Goal: Information Seeking & Learning: Learn about a topic

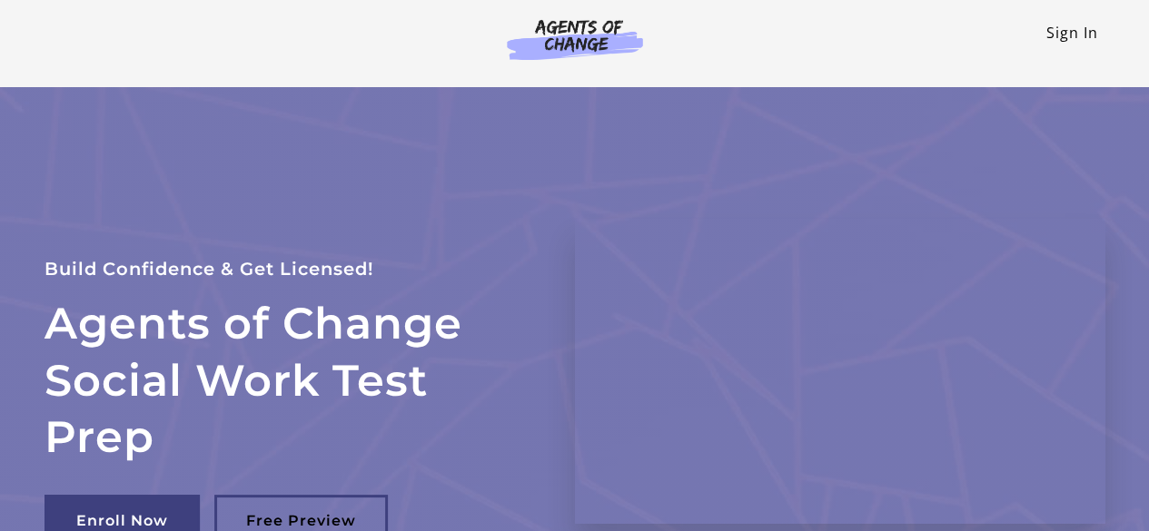
click at [1057, 41] on link "Sign In" at bounding box center [1072, 33] width 52 height 20
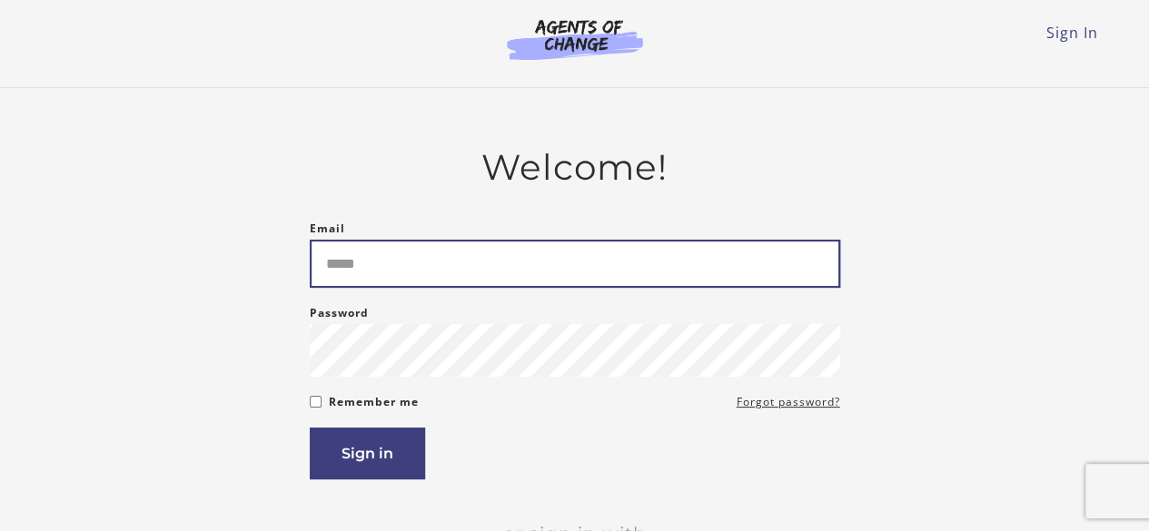
click at [372, 258] on input "Email" at bounding box center [575, 264] width 530 height 48
type input "**********"
click at [310, 428] on button "Sign in" at bounding box center [367, 454] width 115 height 52
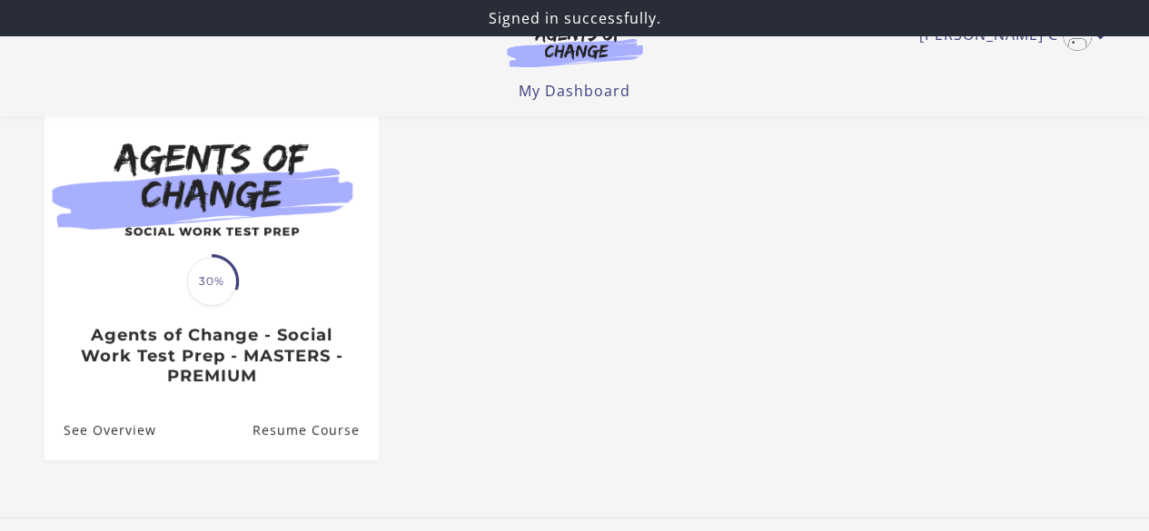
scroll to position [304, 0]
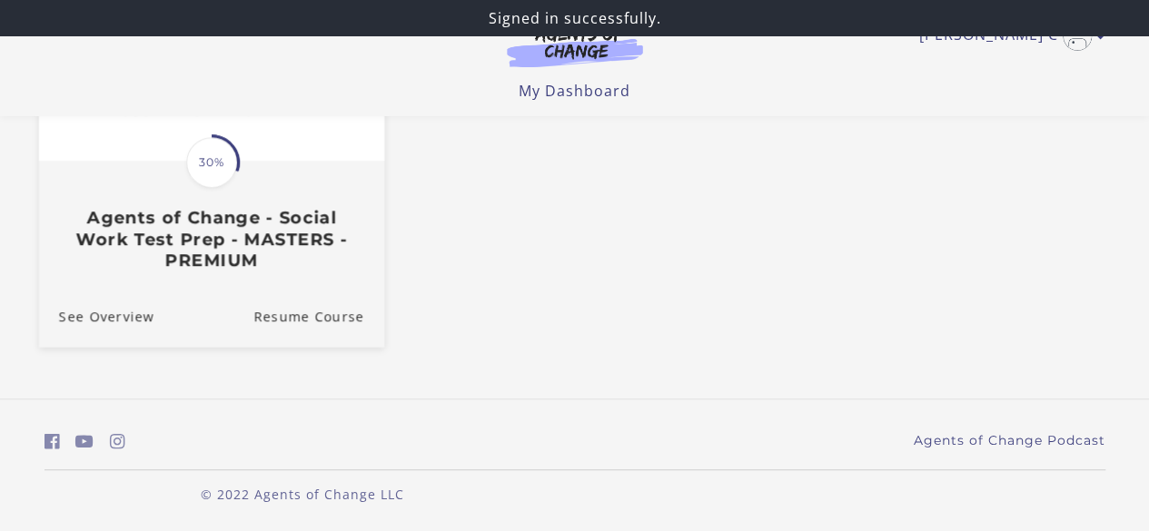
click at [188, 249] on h3 "Agents of Change - Social Work Test Prep - MASTERS - PREMIUM" at bounding box center [210, 239] width 305 height 64
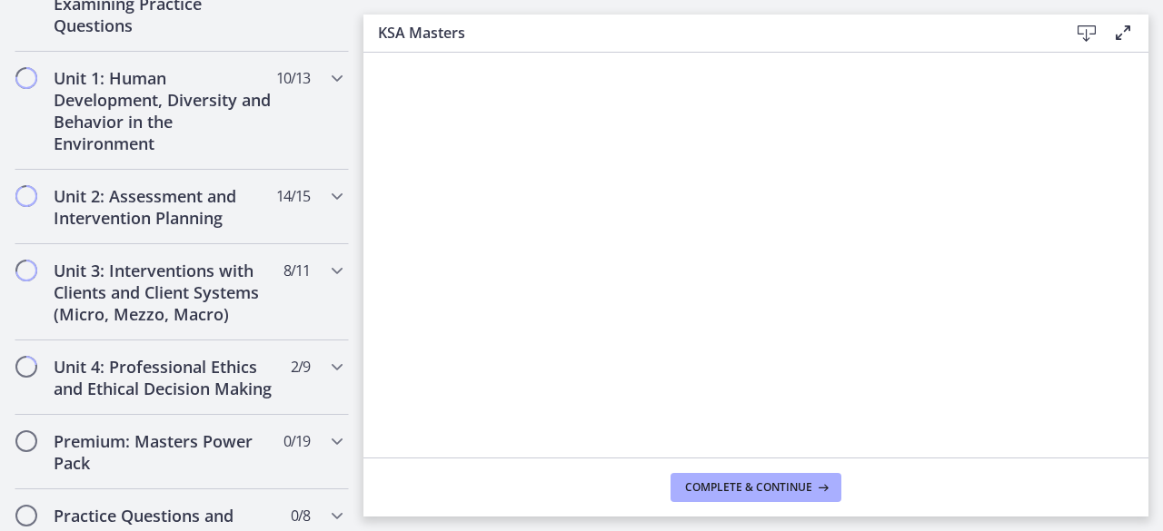
scroll to position [1249, 0]
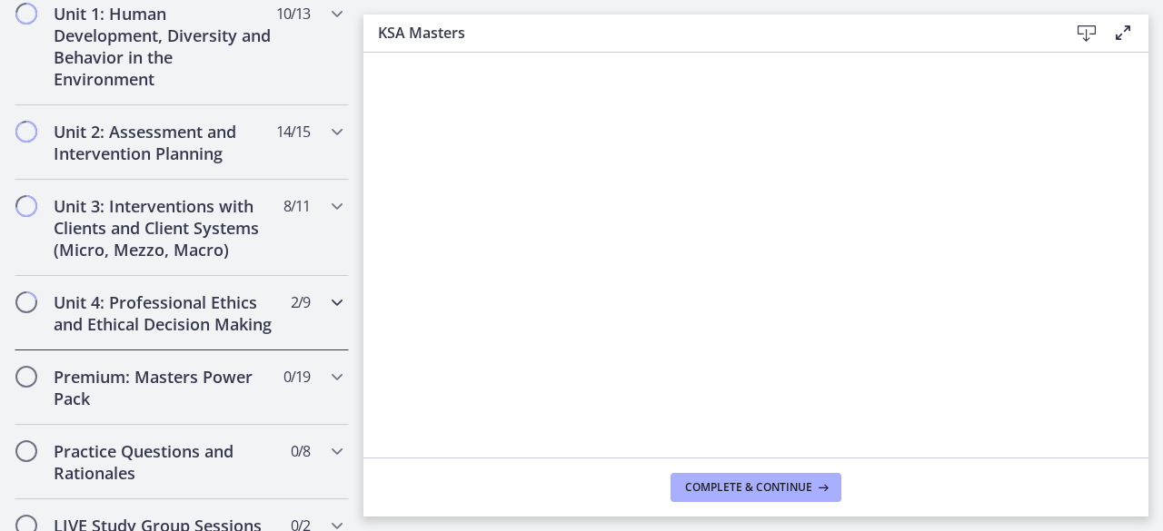
click at [178, 321] on h2 "Unit 4: Professional Ethics and Ethical Decision Making" at bounding box center [165, 314] width 222 height 44
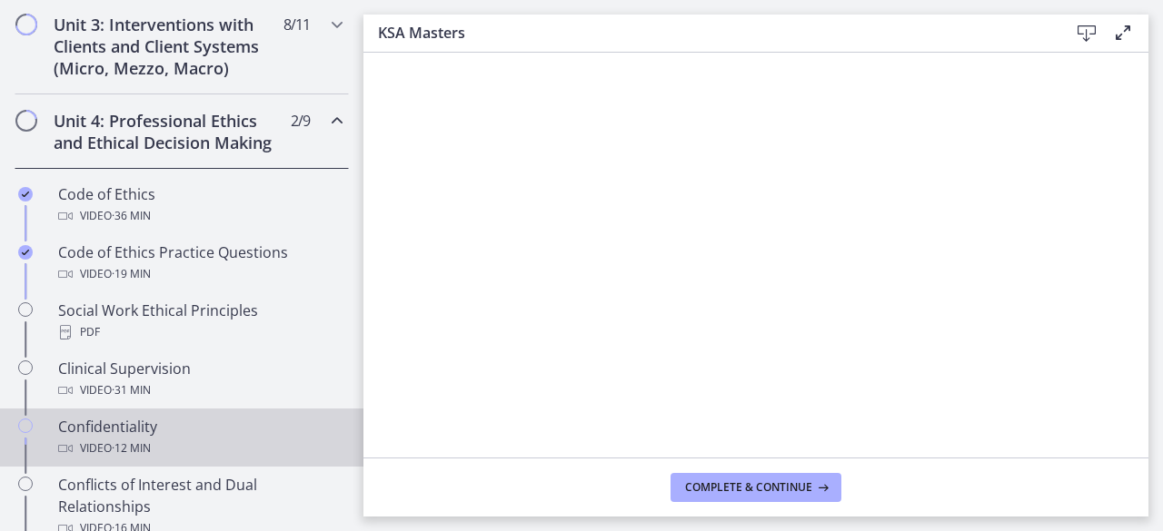
scroll to position [802, 0]
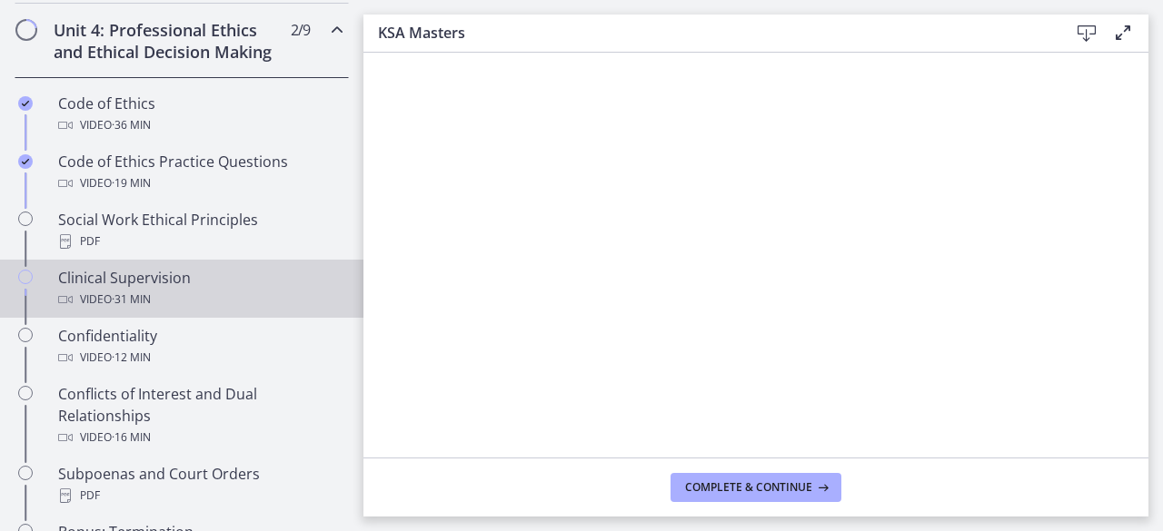
click at [168, 288] on div "Clinical Supervision Video · 31 min" at bounding box center [199, 289] width 283 height 44
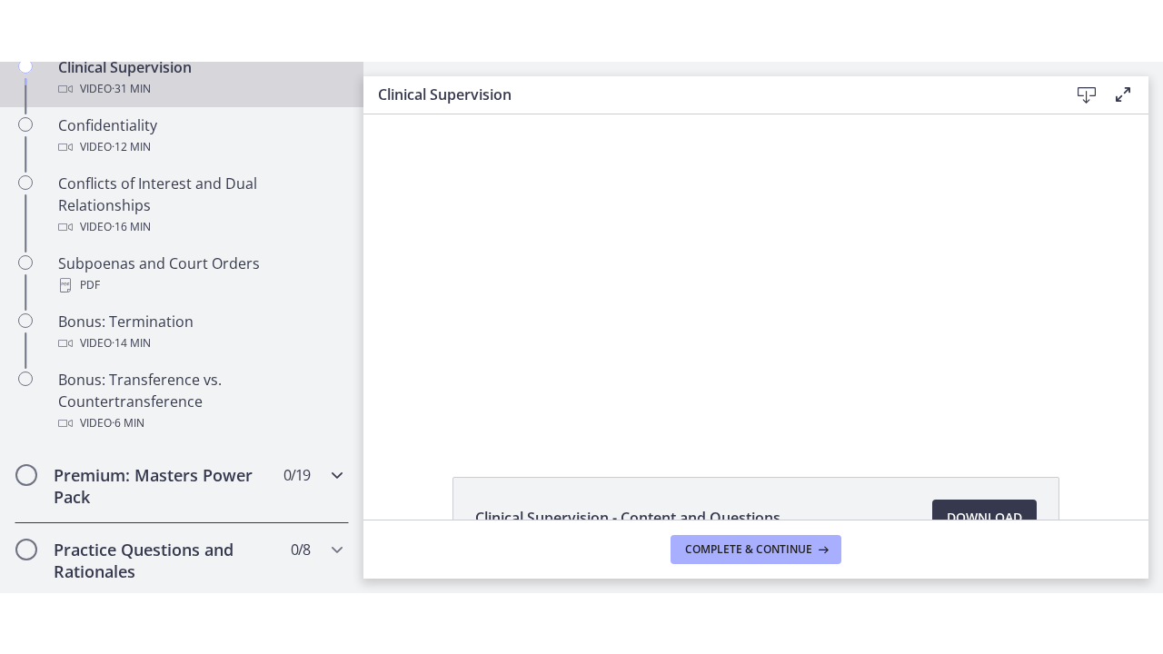
scroll to position [1165, 0]
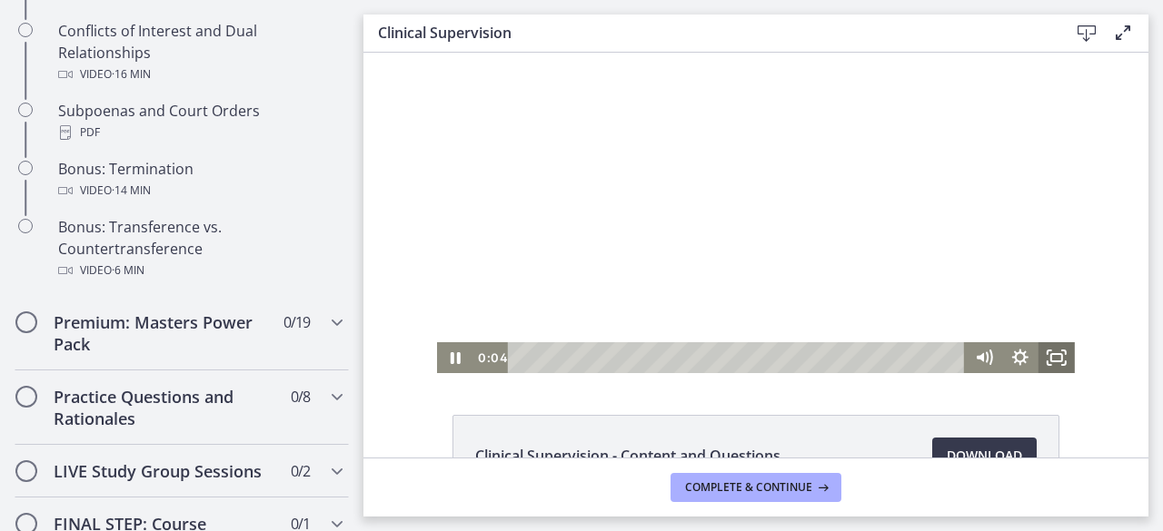
click at [1048, 357] on icon "Fullscreen" at bounding box center [1056, 357] width 36 height 31
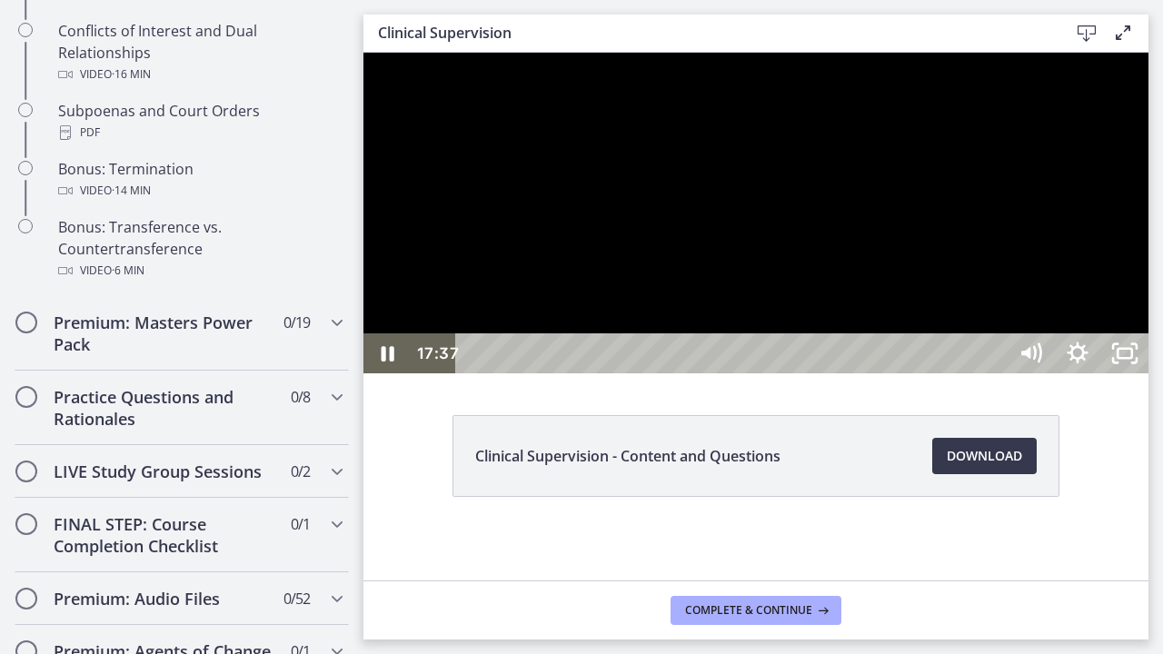
click at [763, 373] on div at bounding box center [755, 213] width 785 height 321
click at [1148, 373] on div at bounding box center [755, 213] width 785 height 321
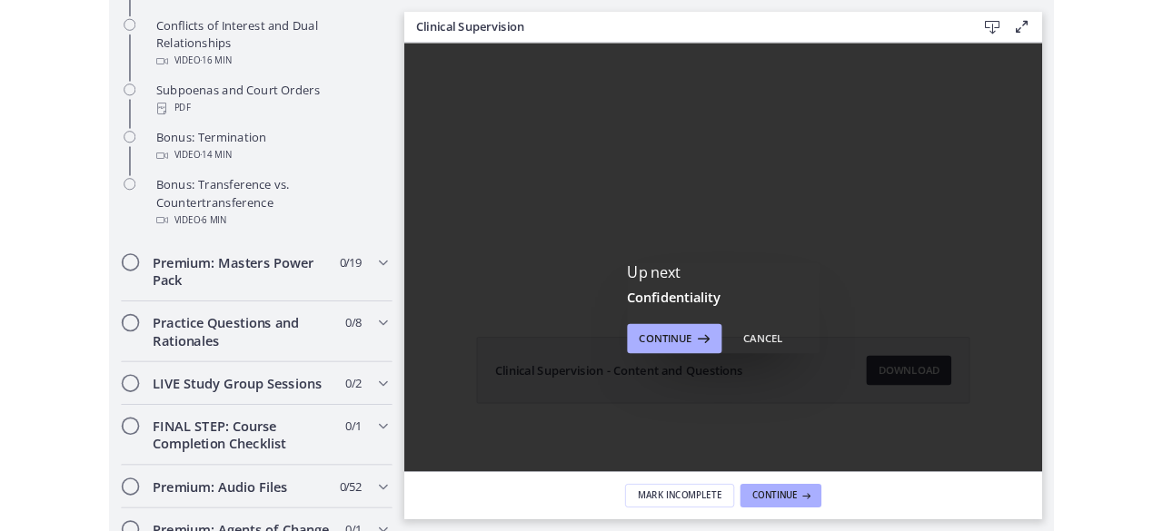
scroll to position [0, 0]
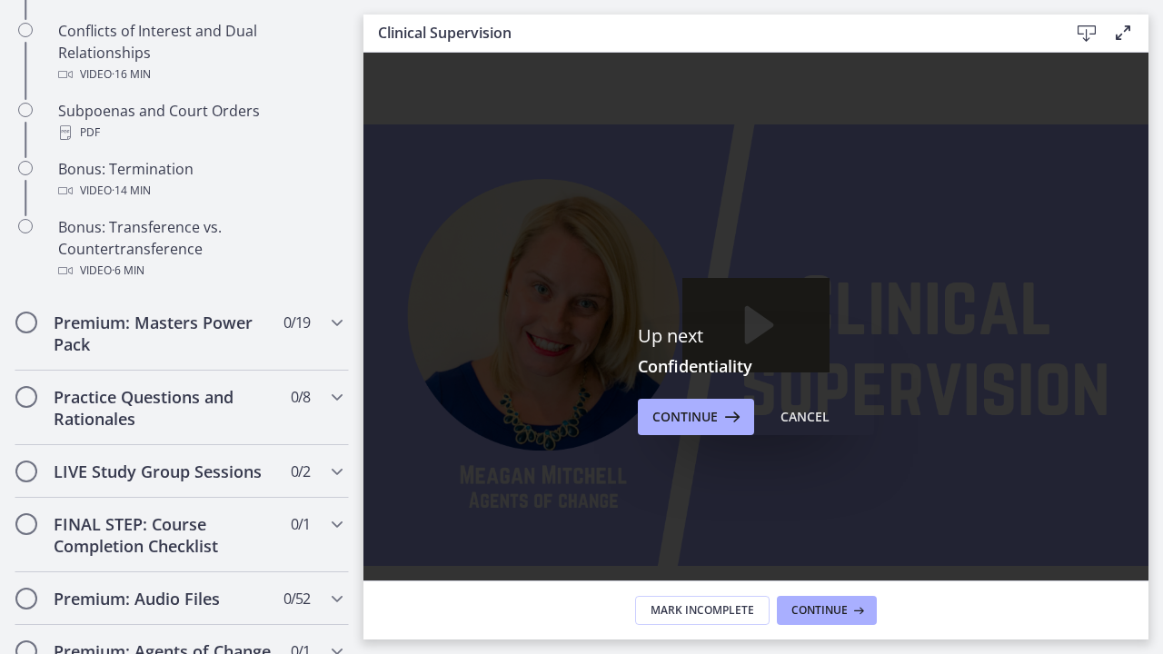
click at [1148, 530] on icon "Fullscreen" at bounding box center [1124, 618] width 47 height 40
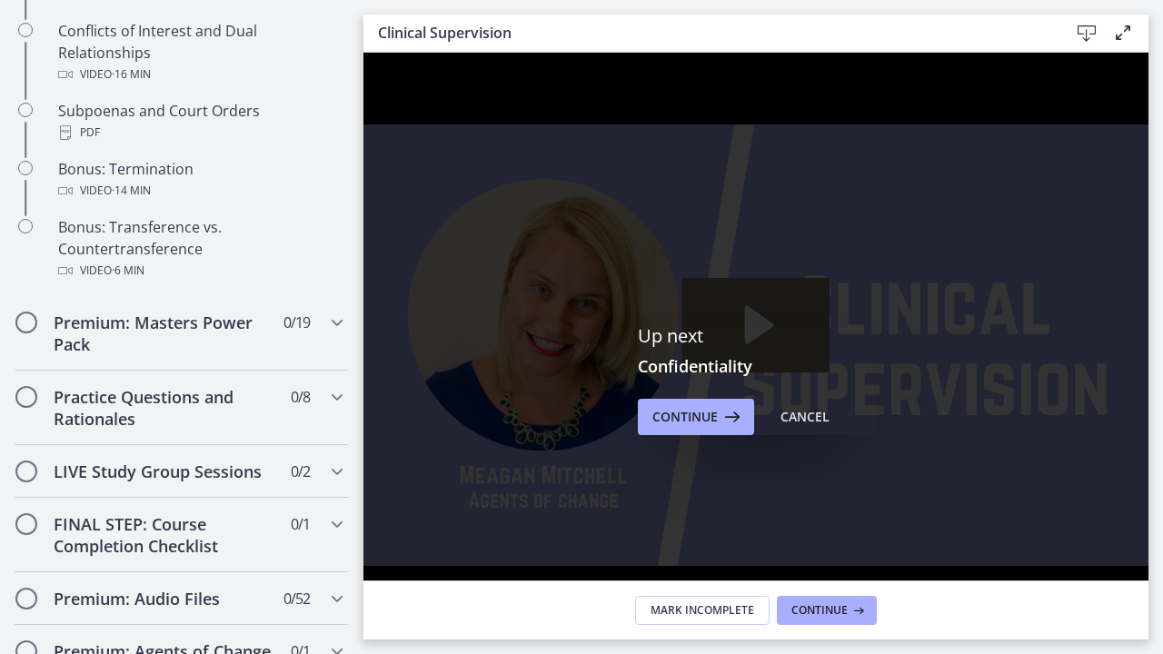
click at [1148, 530] on icon "Unfullscreen" at bounding box center [1124, 618] width 47 height 40
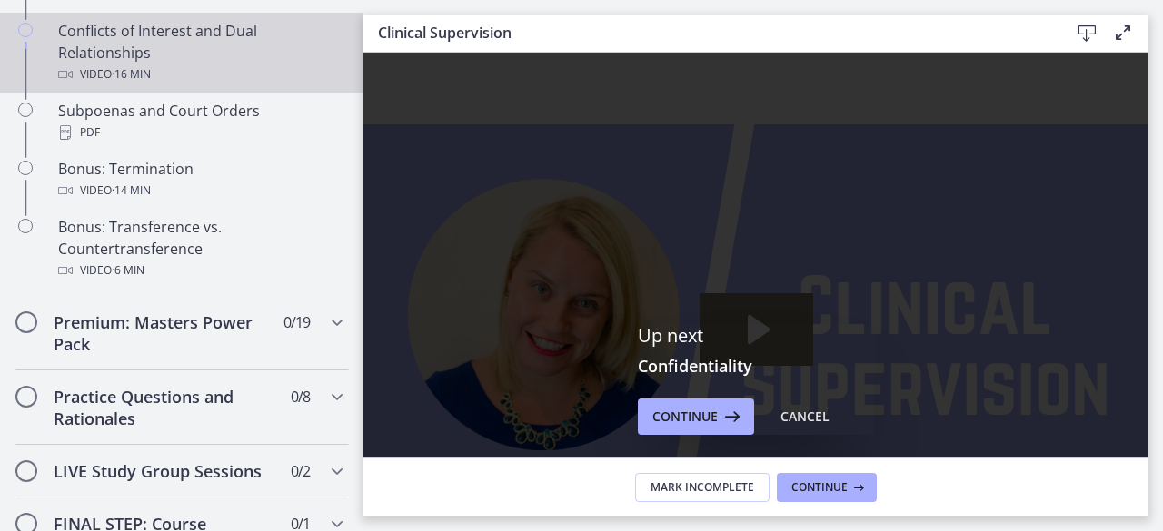
scroll to position [984, 0]
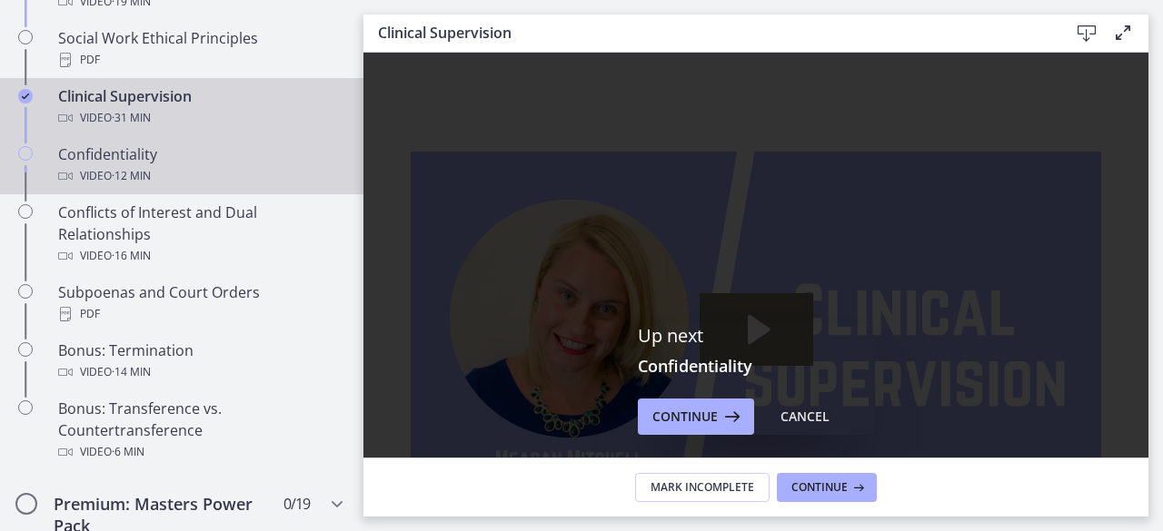
click at [154, 175] on div "Confidentiality Video · 12 min" at bounding box center [199, 166] width 283 height 44
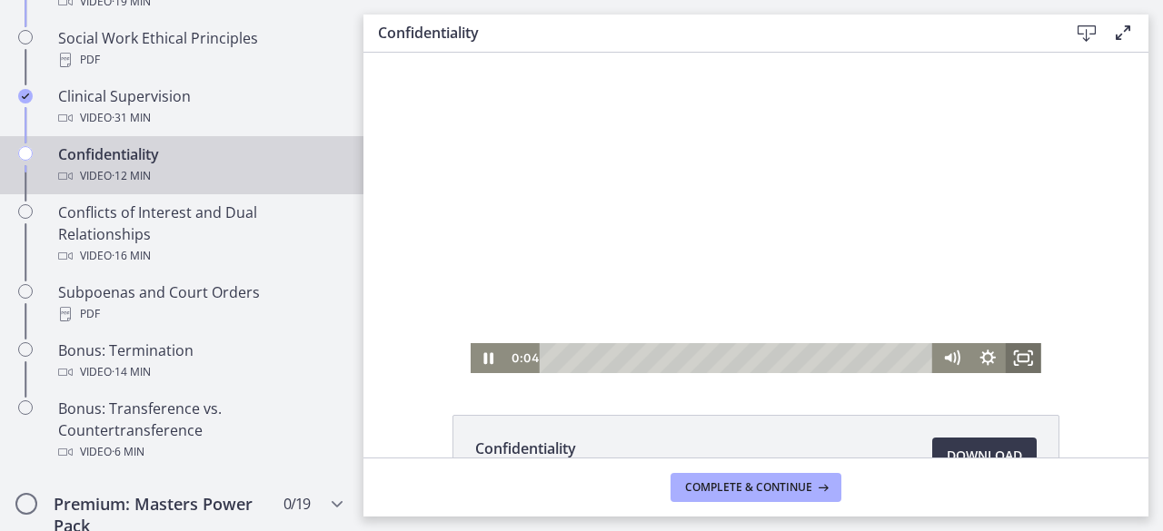
click at [1026, 361] on icon "Fullscreen" at bounding box center [1022, 358] width 35 height 30
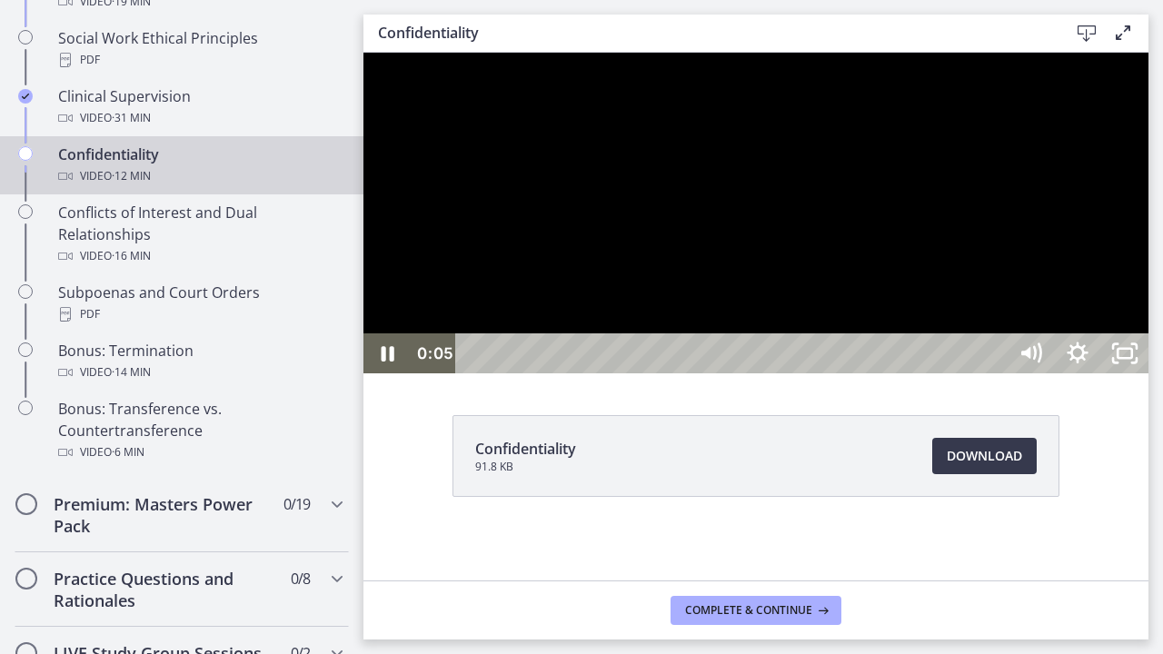
click at [875, 343] on div at bounding box center [755, 213] width 785 height 321
click at [744, 342] on div at bounding box center [755, 213] width 785 height 321
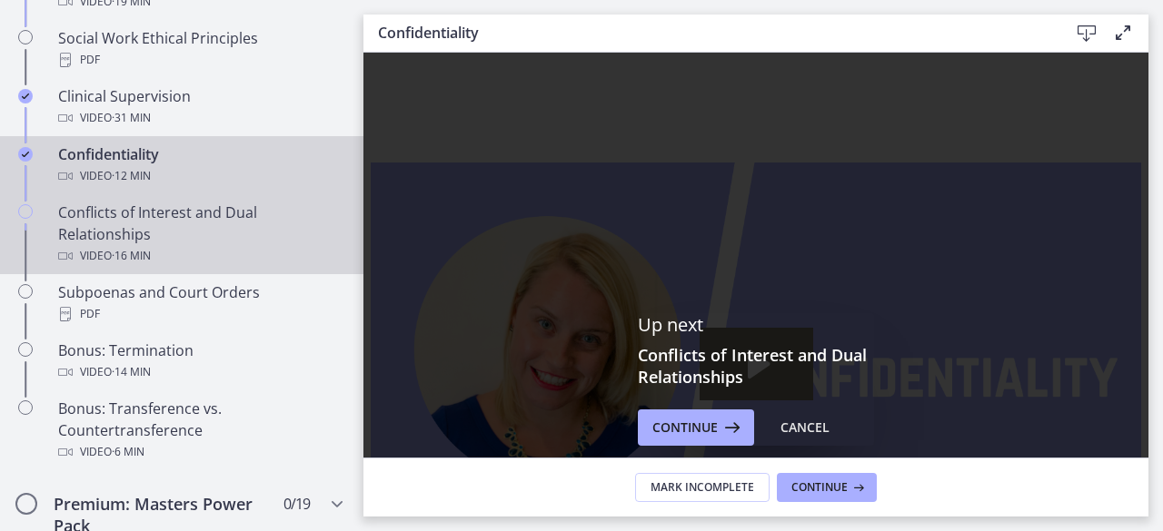
click at [131, 252] on div "Conflicts of Interest and Dual Relationships Video · 16 min" at bounding box center [199, 234] width 283 height 65
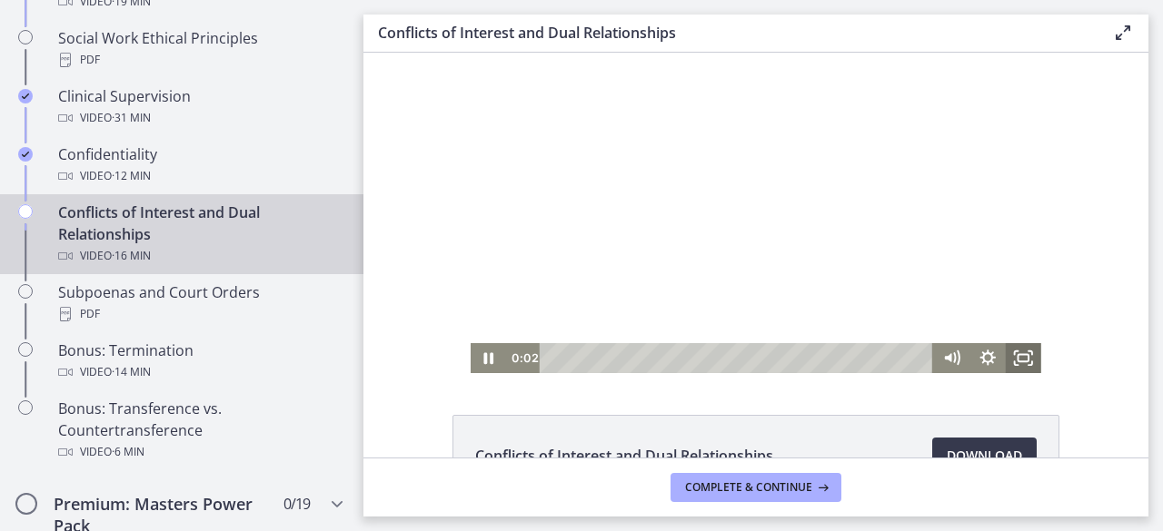
click at [1021, 359] on icon "Fullscreen" at bounding box center [1022, 358] width 35 height 30
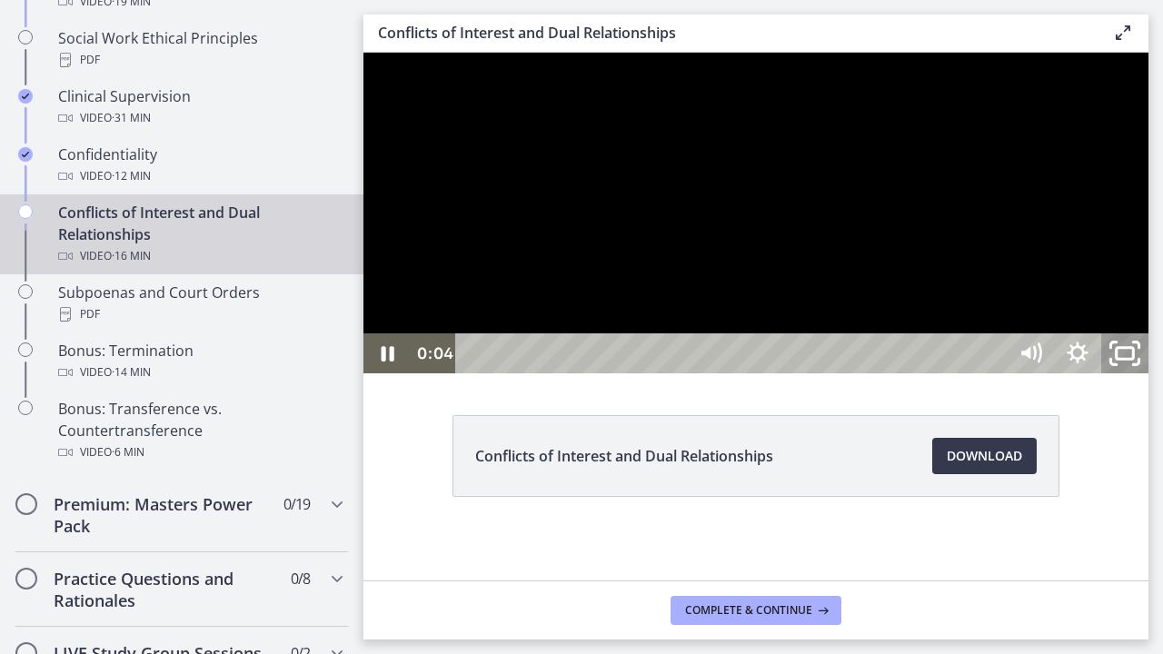
click at [1153, 378] on icon "Unfullscreen" at bounding box center [1124, 354] width 56 height 48
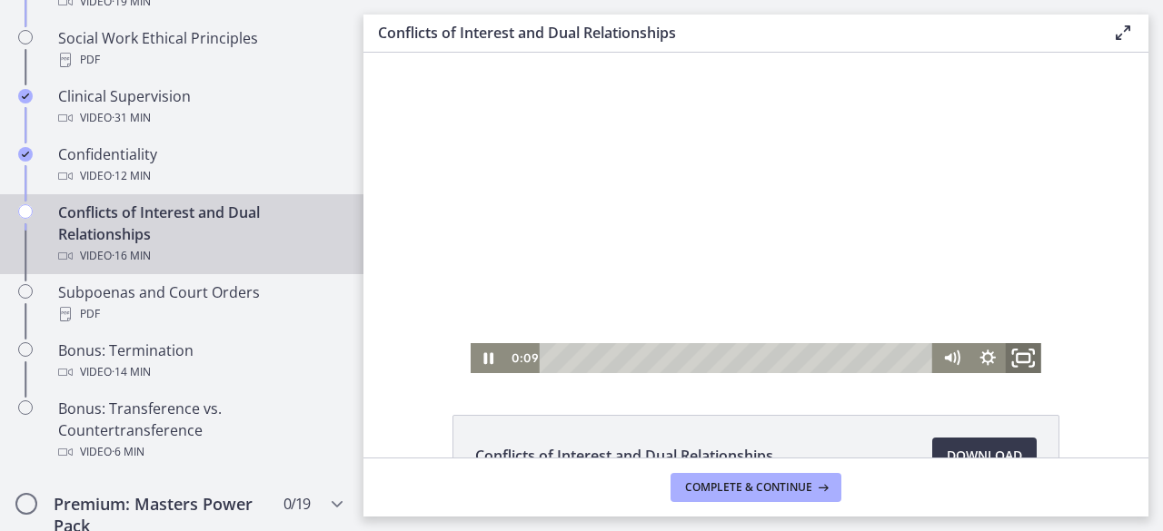
drag, startPoint x: 1015, startPoint y: 360, endPoint x: 1379, endPoint y: 492, distance: 386.8
click at [1015, 361] on icon "Fullscreen" at bounding box center [1023, 359] width 43 height 36
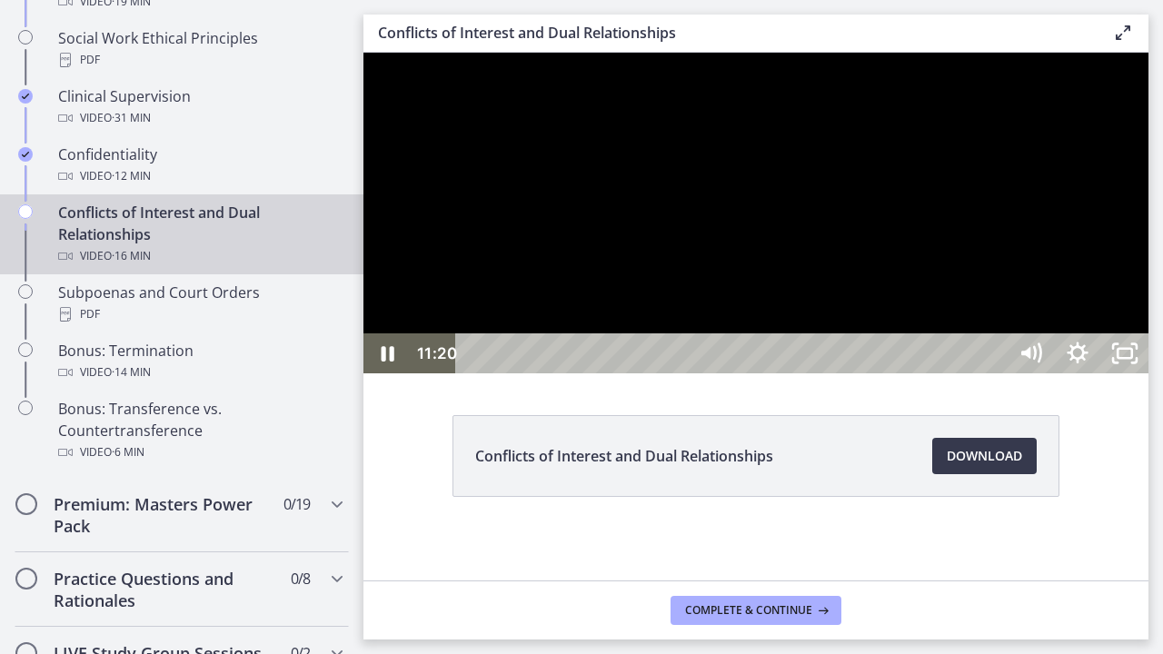
click at [611, 373] on div at bounding box center [755, 213] width 785 height 321
click at [1148, 373] on icon "Unfullscreen" at bounding box center [1124, 353] width 47 height 40
